Goal: Transaction & Acquisition: Obtain resource

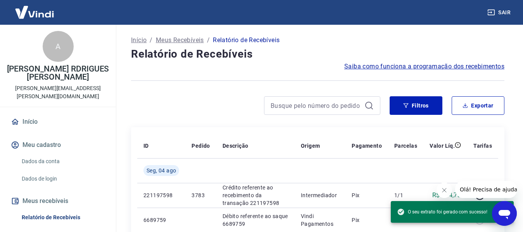
scroll to position [77, 0]
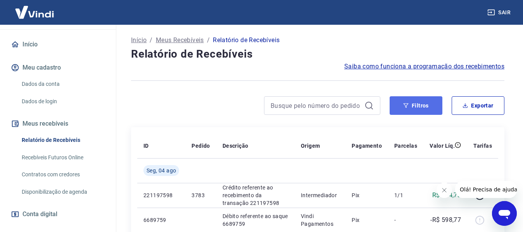
click at [416, 101] on button "Filtros" at bounding box center [415, 105] width 53 height 19
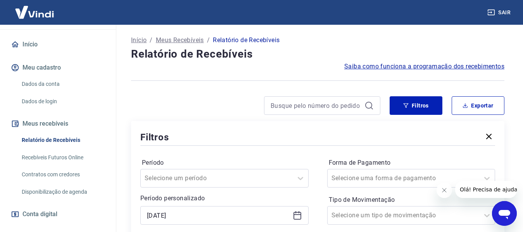
drag, startPoint x: 300, startPoint y: 216, endPoint x: 291, endPoint y: 216, distance: 9.3
click at [300, 216] on icon at bounding box center [296, 215] width 9 height 9
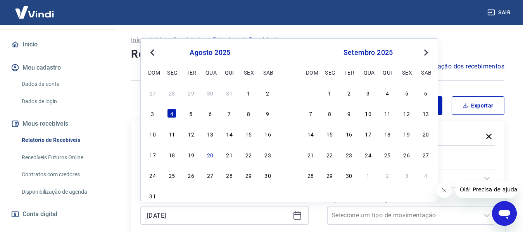
drag, startPoint x: 186, startPoint y: 112, endPoint x: 247, endPoint y: 171, distance: 85.2
click at [186, 112] on div "5" at bounding box center [190, 113] width 9 height 9
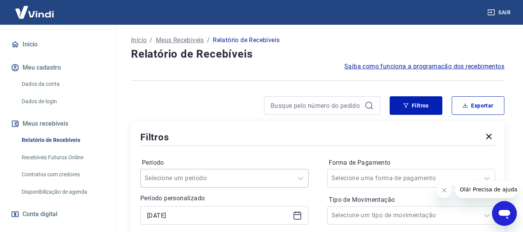
type input "[DATE]"
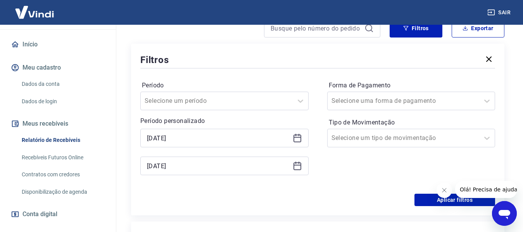
click at [295, 167] on icon at bounding box center [296, 166] width 9 height 9
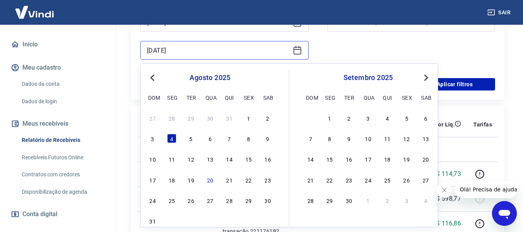
scroll to position [194, 0]
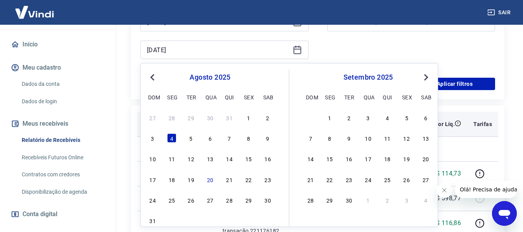
drag, startPoint x: 191, startPoint y: 135, endPoint x: 266, endPoint y: 134, distance: 74.8
click at [191, 135] on div "5" at bounding box center [190, 138] width 9 height 9
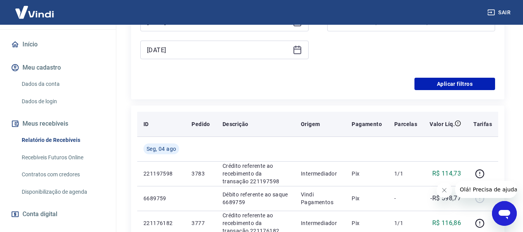
type input "[DATE]"
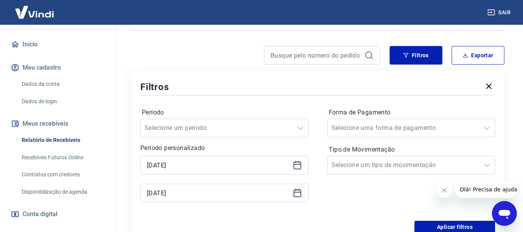
scroll to position [77, 0]
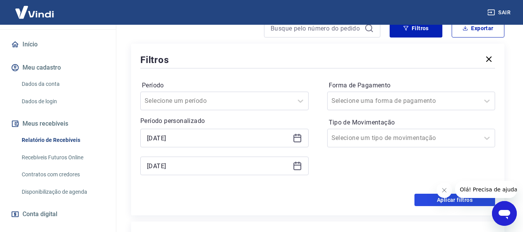
drag, startPoint x: 430, startPoint y: 198, endPoint x: 265, endPoint y: 146, distance: 172.8
click at [430, 198] on button "Aplicar filtros" at bounding box center [454, 200] width 81 height 12
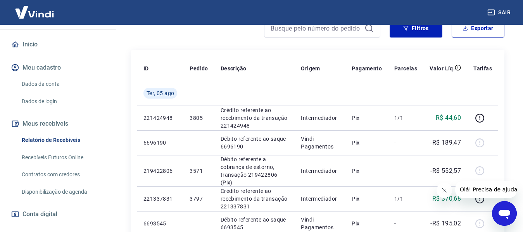
scroll to position [39, 0]
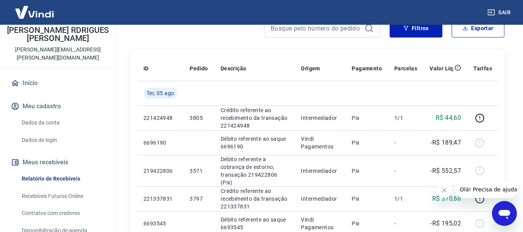
click at [39, 75] on link "Início" at bounding box center [57, 83] width 97 height 17
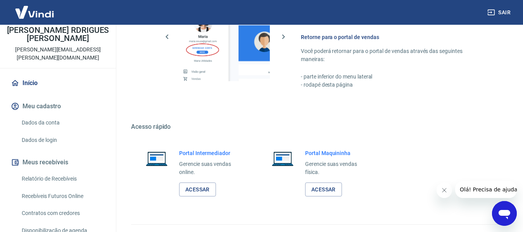
scroll to position [483, 0]
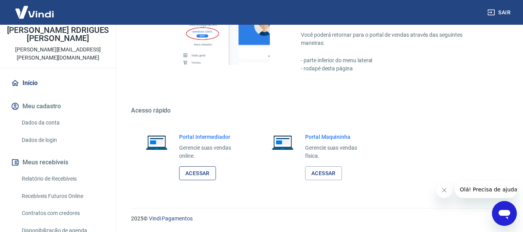
click at [191, 169] on link "Acessar" at bounding box center [197, 174] width 37 height 14
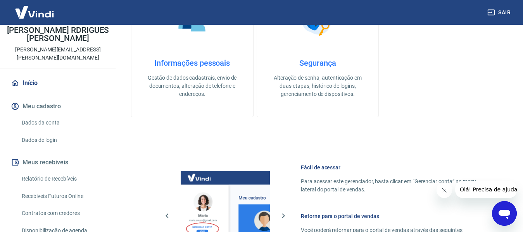
scroll to position [251, 0]
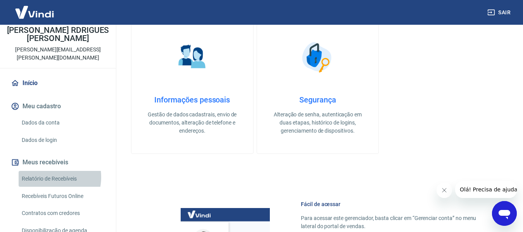
click at [46, 171] on link "Relatório de Recebíveis" at bounding box center [63, 179] width 88 height 16
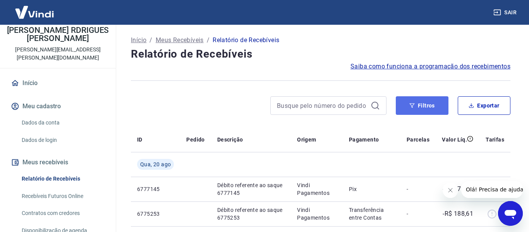
click at [417, 105] on button "Filtros" at bounding box center [422, 105] width 53 height 19
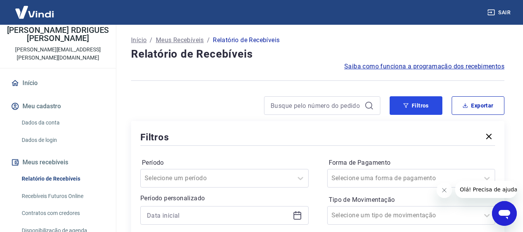
scroll to position [77, 0]
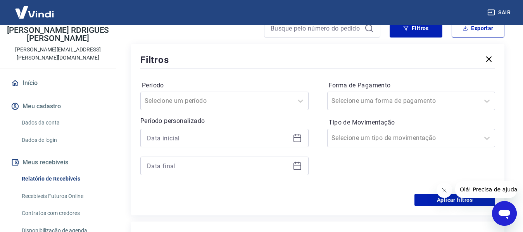
click at [295, 136] on icon at bounding box center [296, 138] width 9 height 9
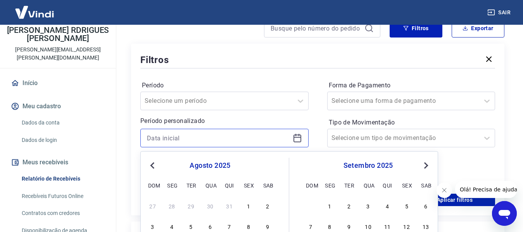
scroll to position [155, 0]
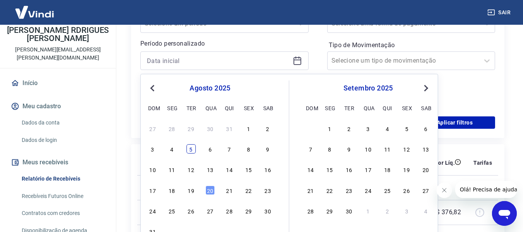
click at [188, 145] on div "5" at bounding box center [190, 148] width 9 height 9
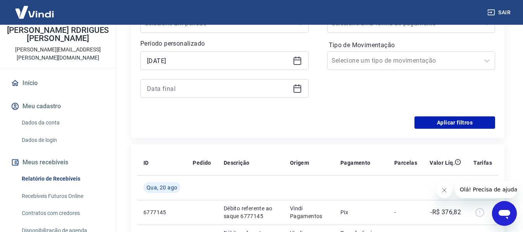
type input "[DATE]"
click at [294, 86] on icon at bounding box center [297, 89] width 8 height 8
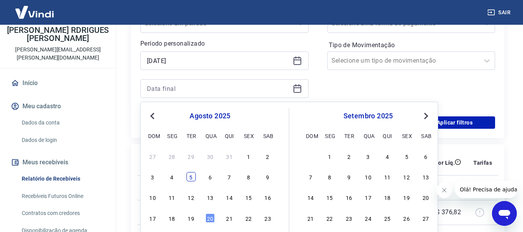
click at [187, 175] on div "5" at bounding box center [190, 176] width 9 height 9
type input "[DATE]"
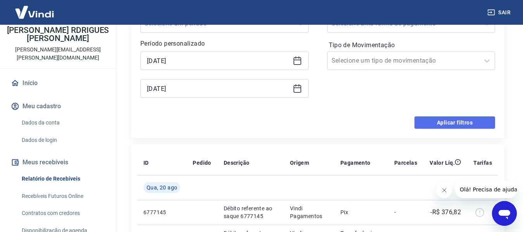
click at [442, 119] on button "Aplicar filtros" at bounding box center [454, 123] width 81 height 12
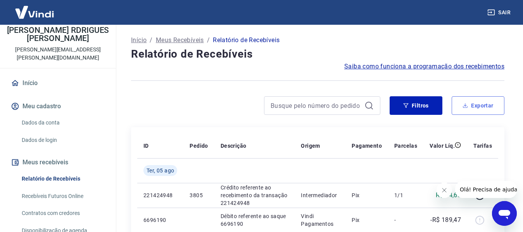
click at [454, 109] on button "Exportar" at bounding box center [477, 105] width 53 height 19
type input "[DATE]"
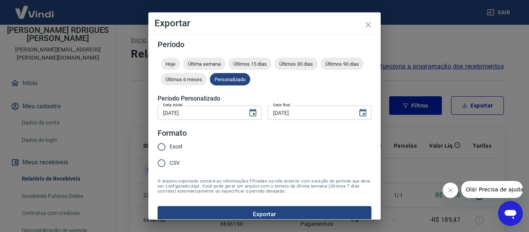
click at [167, 146] on input "Excel" at bounding box center [161, 147] width 16 height 16
radio input "true"
click at [250, 210] on button "Exportar" at bounding box center [265, 214] width 214 height 16
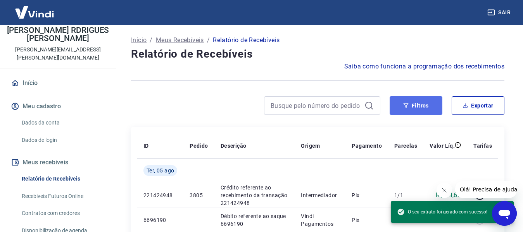
click at [418, 110] on button "Filtros" at bounding box center [415, 105] width 53 height 19
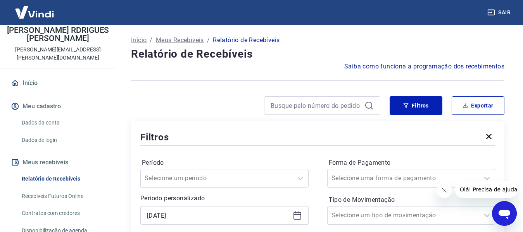
click at [295, 215] on icon at bounding box center [297, 215] width 8 height 1
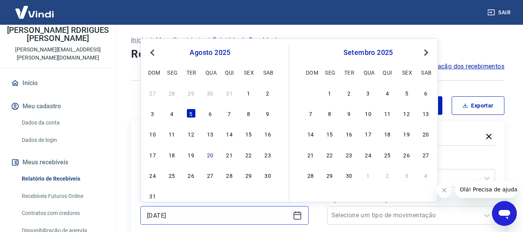
scroll to position [39, 0]
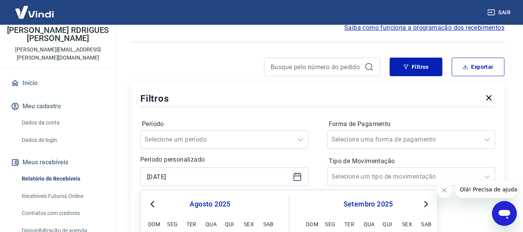
click at [301, 175] on icon at bounding box center [296, 176] width 9 height 9
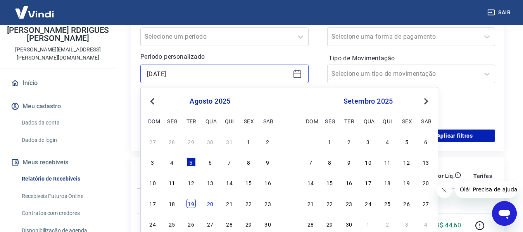
scroll to position [155, 0]
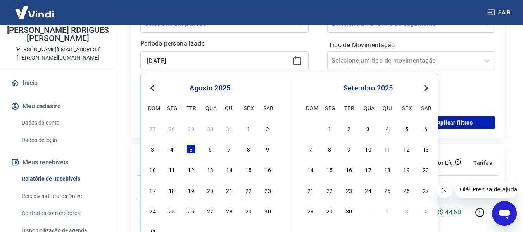
click at [210, 146] on div "6" at bounding box center [209, 148] width 9 height 9
type input "[DATE]"
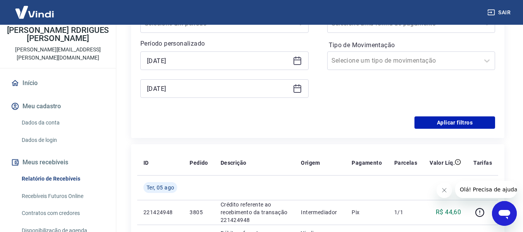
click at [299, 91] on icon at bounding box center [296, 88] width 9 height 9
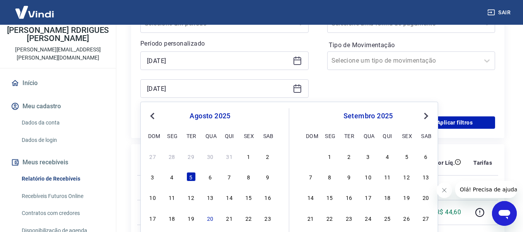
click at [207, 175] on div "6" at bounding box center [209, 176] width 9 height 9
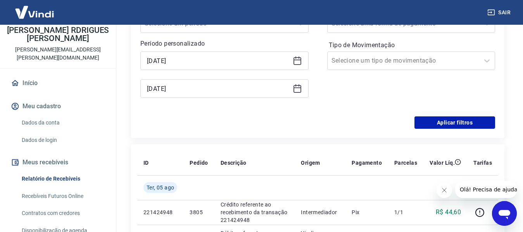
type input "[DATE]"
click at [447, 126] on button "Aplicar filtros" at bounding box center [454, 123] width 81 height 12
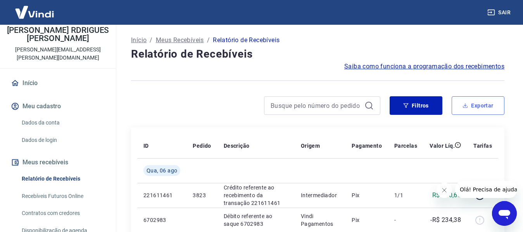
click at [480, 105] on button "Exportar" at bounding box center [477, 105] width 53 height 19
type input "[DATE]"
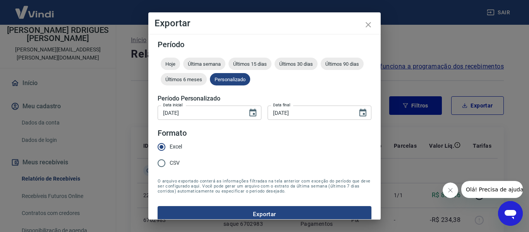
click at [232, 214] on button "Exportar" at bounding box center [265, 214] width 214 height 16
